Goal: Book appointment/travel/reservation

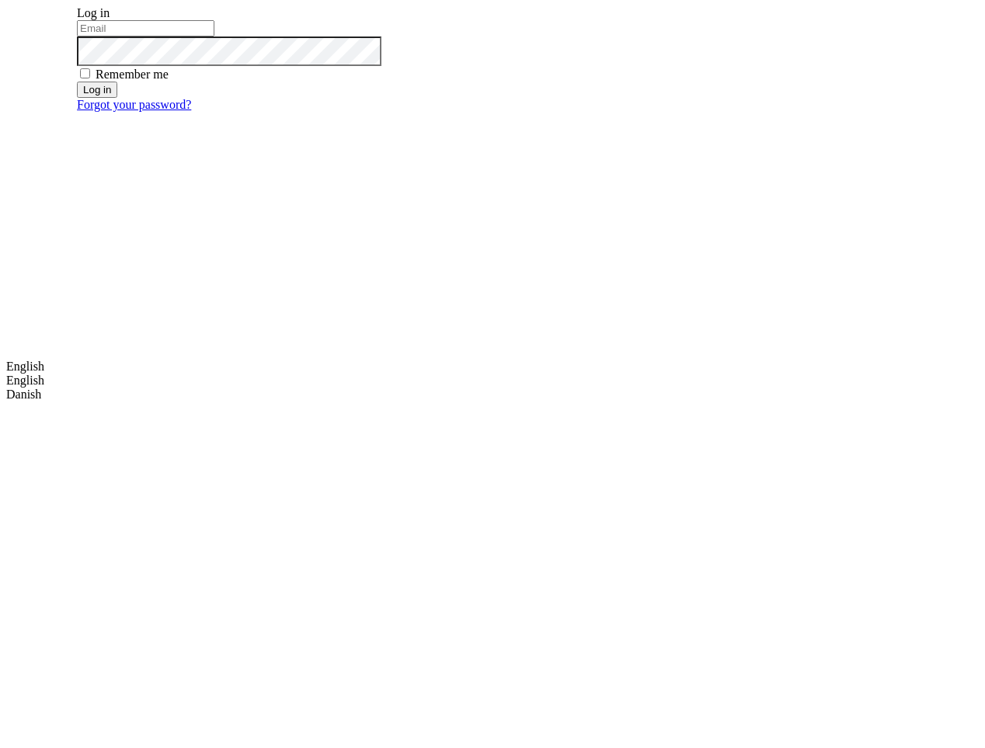
click at [214, 37] on input "email" at bounding box center [146, 28] width 138 height 16
type input "m.dehtiar@mobidev.biz"
click at [214, 37] on input "email" at bounding box center [146, 28] width 138 height 16
type input "[EMAIL_ADDRESS][DOMAIN_NAME]"
click at [117, 98] on button "Log in" at bounding box center [97, 90] width 40 height 16
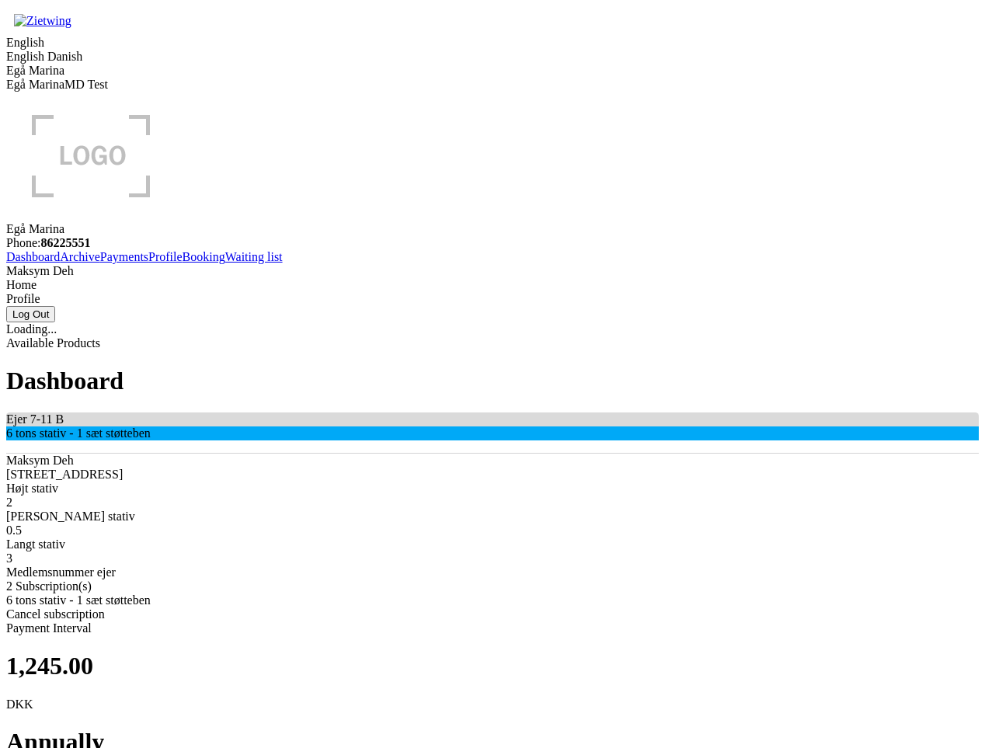
click at [183, 263] on link "Booking" at bounding box center [204, 256] width 43 height 13
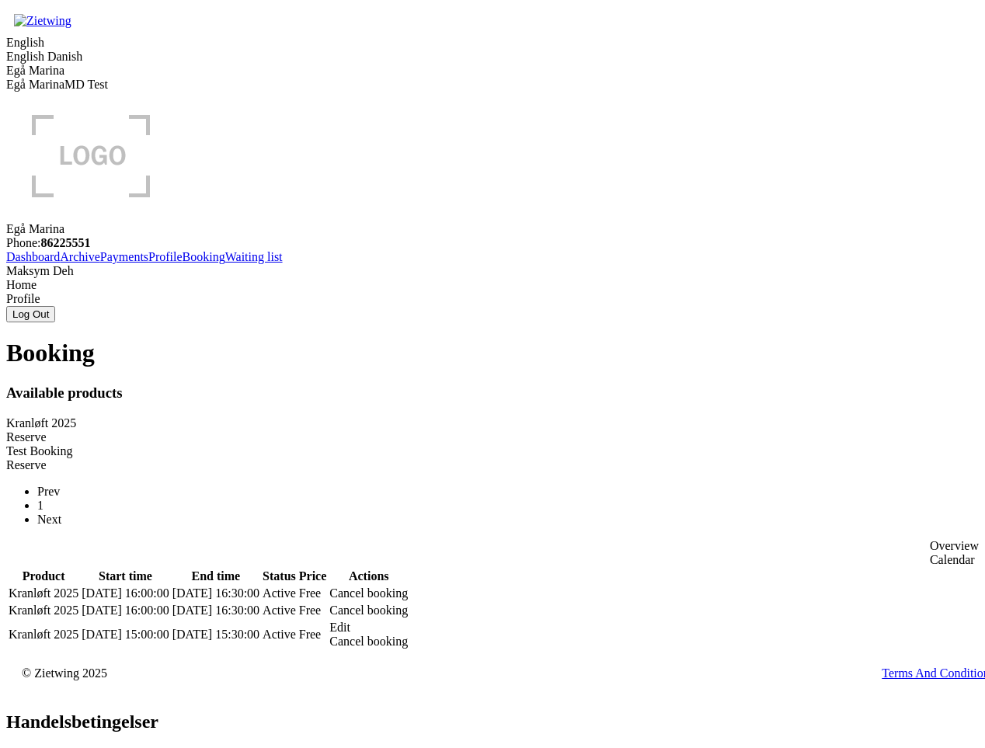
click at [408, 621] on div "Edit" at bounding box center [368, 628] width 78 height 14
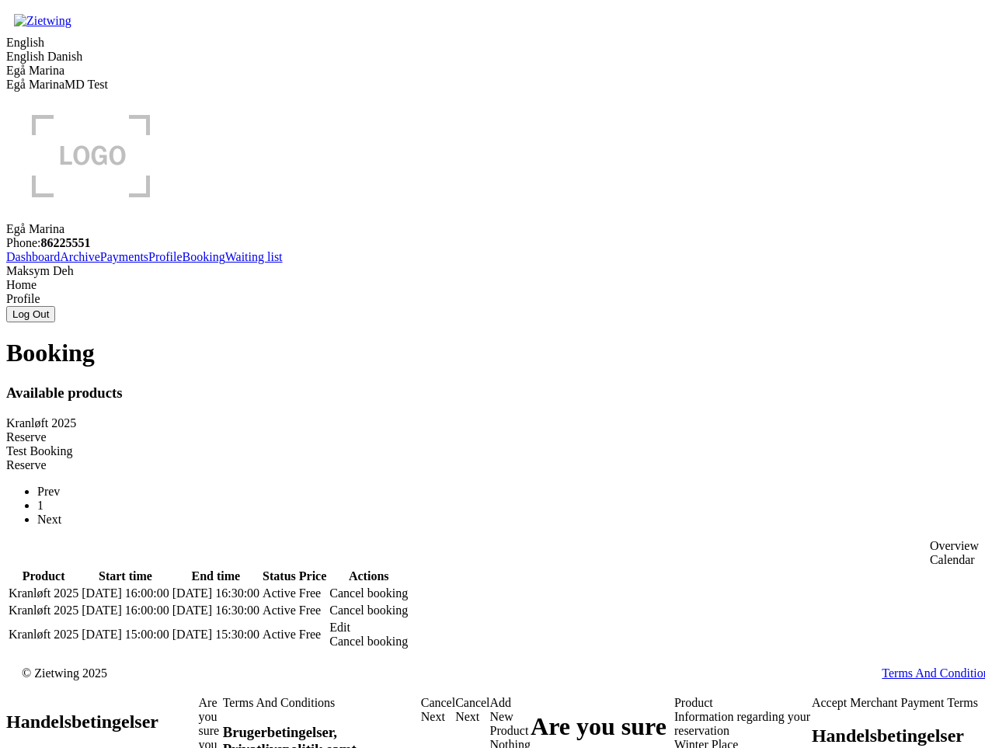
checkbox input "true"
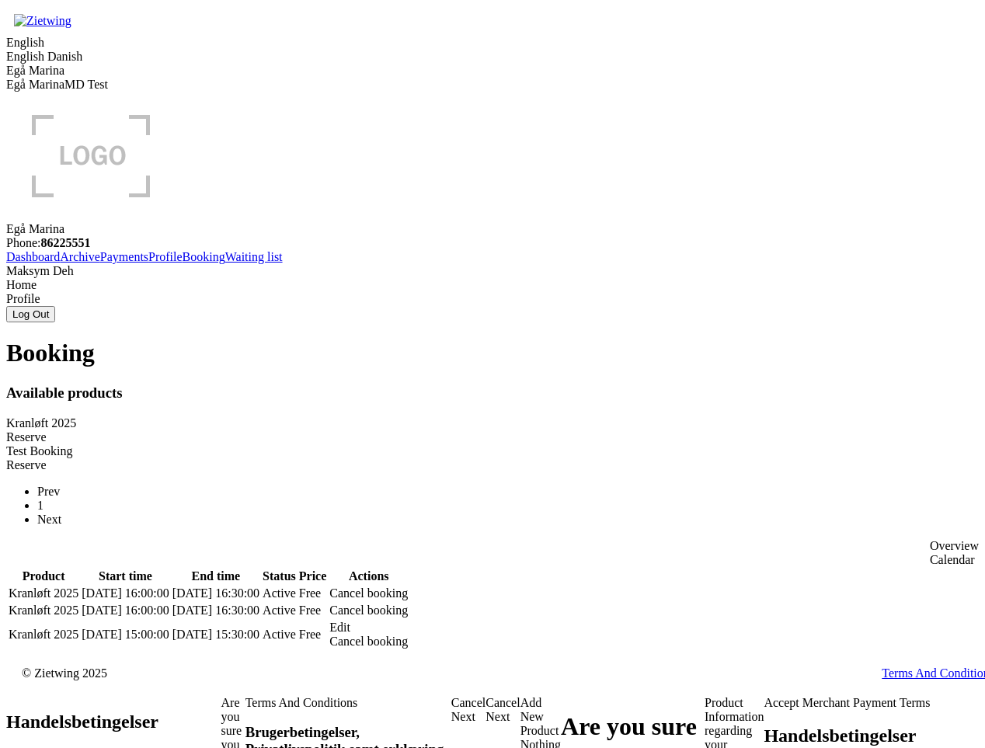
checkbox input "true"
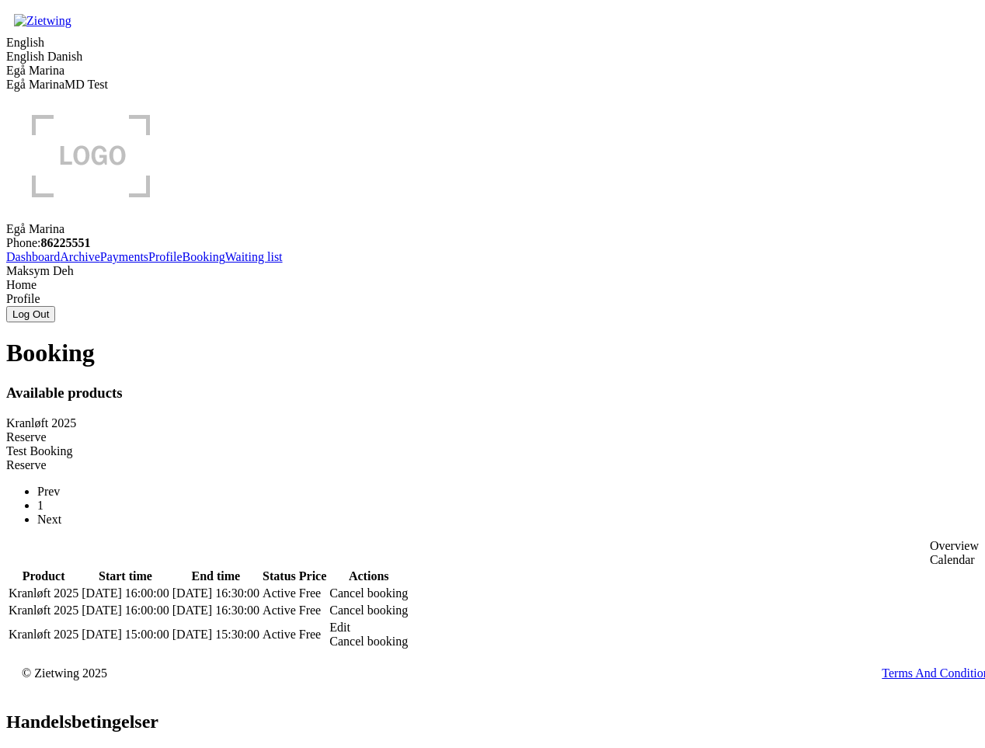
click at [837, 496] on div "Booking Available products Kranløft 2025 Reserve Test Booking Reserve Prev 1 Ne…" at bounding box center [492, 495] width 973 height 312
drag, startPoint x: 495, startPoint y: 322, endPoint x: 515, endPoint y: 347, distance: 32.0
click at [78, 628] on span "Kranløft 2025" at bounding box center [44, 634] width 70 height 13
click at [78, 628] on div "Product: Kranløft 2025" at bounding box center [44, 635] width 70 height 14
drag, startPoint x: 524, startPoint y: 345, endPoint x: 483, endPoint y: 314, distance: 51.0
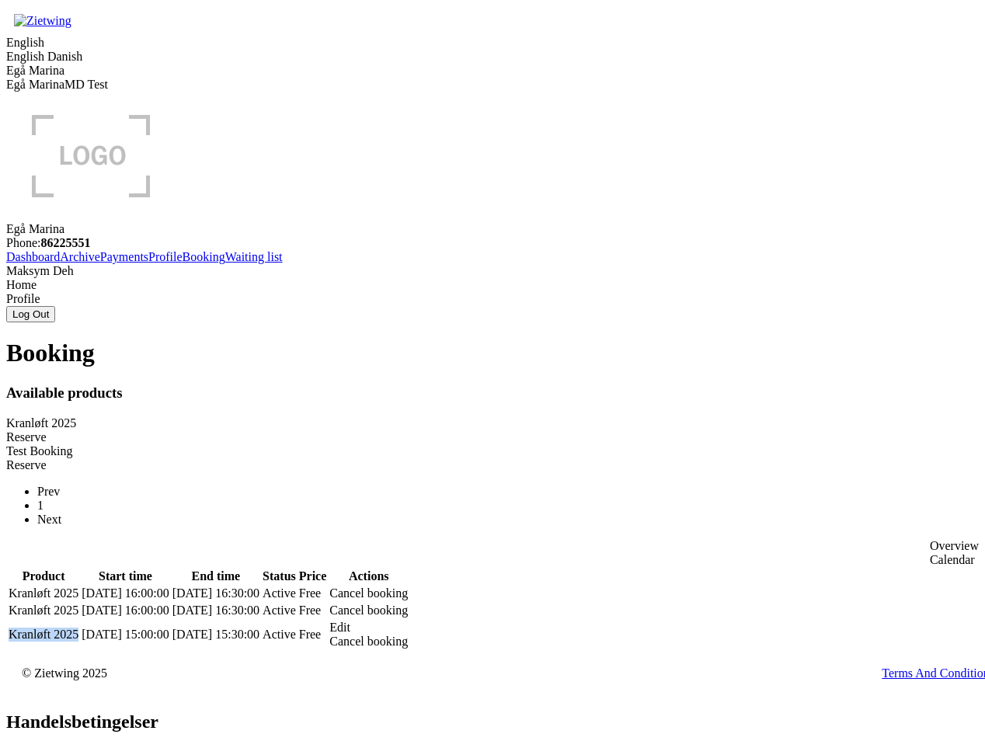
click at [483, 539] on div "Overview Calendar Product Start time End time Status Price Actions Product: Kra…" at bounding box center [492, 595] width 973 height 112
click at [78, 628] on div "Product: Kranløft 2025" at bounding box center [44, 635] width 70 height 14
click at [649, 447] on div "Booking Available products Kranløft 2025 Reserve Test Booking Reserve Prev 1 Ne…" at bounding box center [492, 495] width 973 height 312
click at [754, 458] on div "Booking Available products Kranløft 2025 Reserve Test Booking Reserve Prev 1 Ne…" at bounding box center [492, 495] width 973 height 312
